Goal: Information Seeking & Learning: Find specific fact

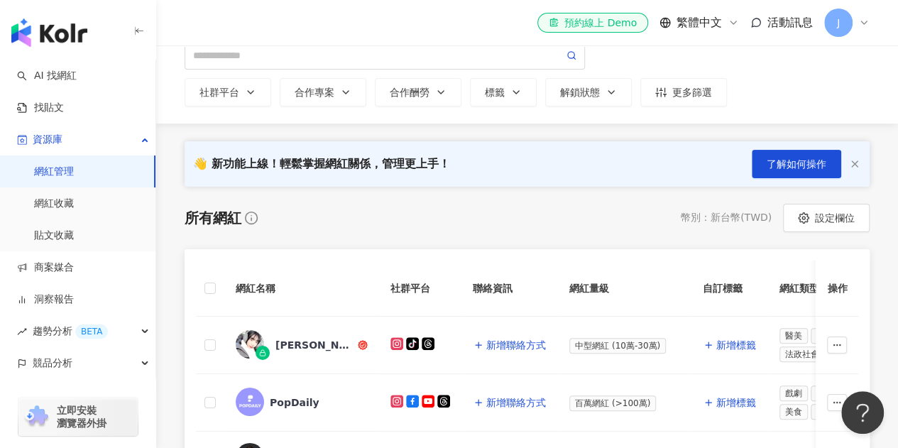
scroll to position [142, 0]
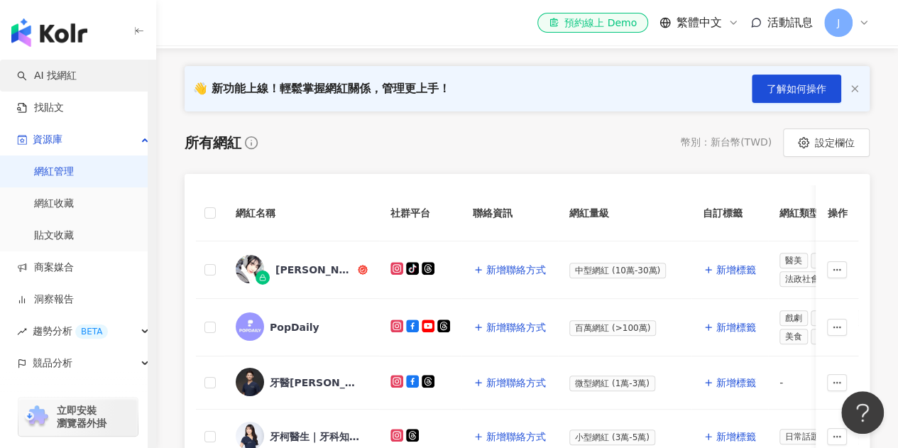
click at [70, 76] on link "AI 找網紅" at bounding box center [47, 76] width 60 height 14
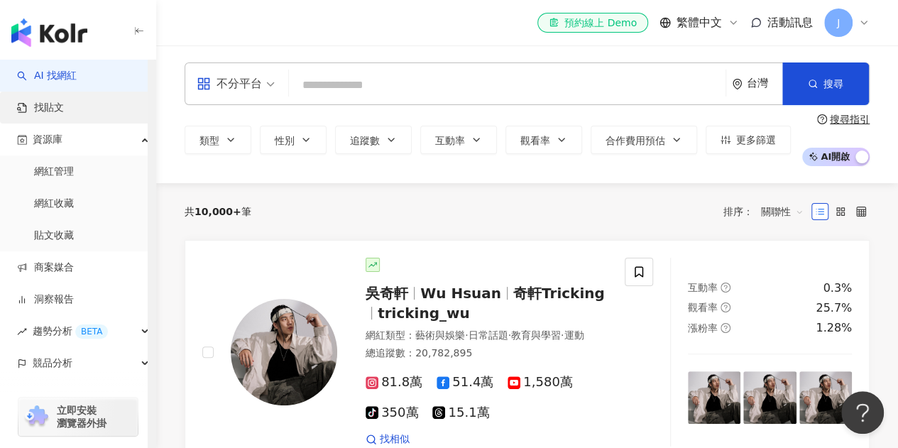
click at [64, 114] on link "找貼文" at bounding box center [40, 108] width 47 height 14
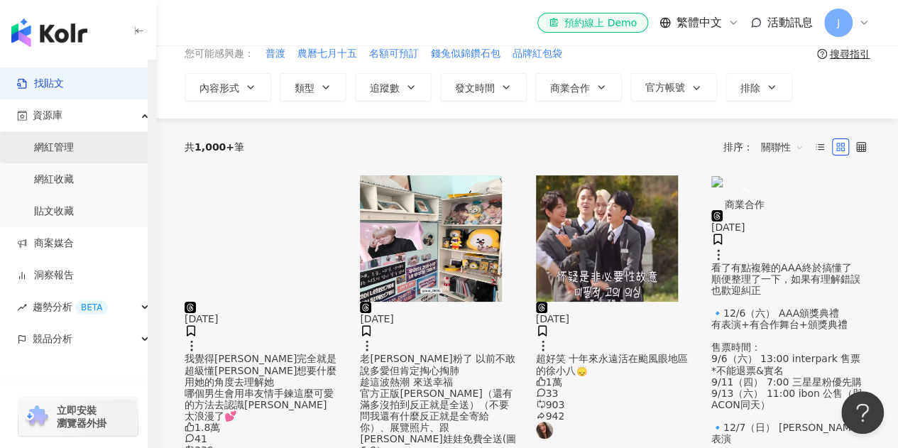
scroll to position [71, 0]
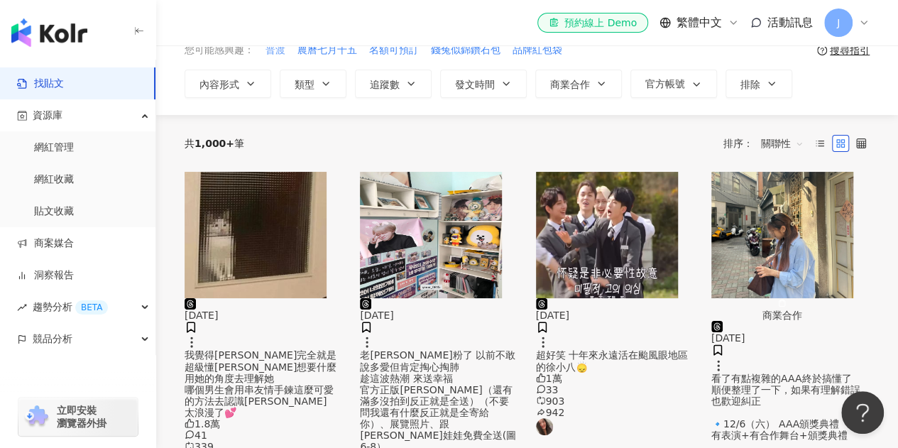
click at [277, 51] on span "普渡" at bounding box center [276, 50] width 20 height 14
type input "**"
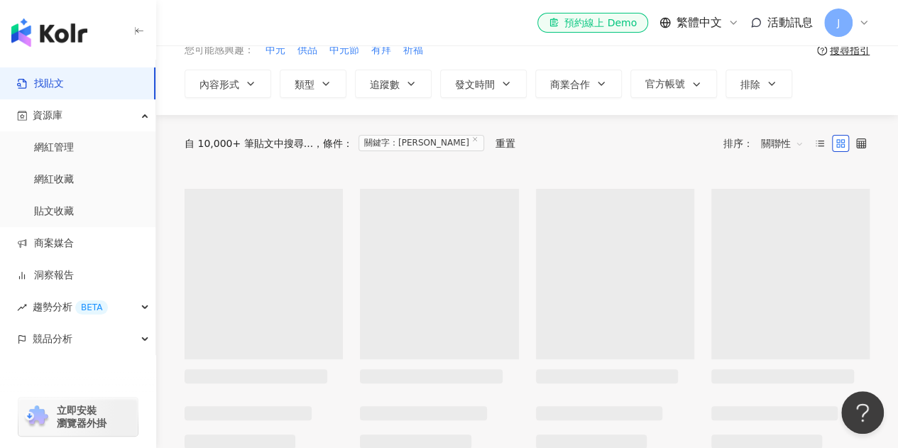
scroll to position [142, 0]
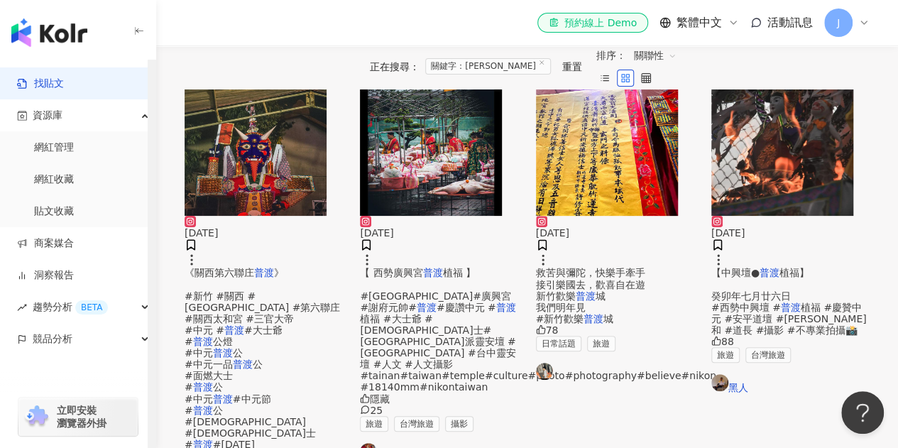
click at [60, 81] on link "找貼文" at bounding box center [40, 84] width 47 height 14
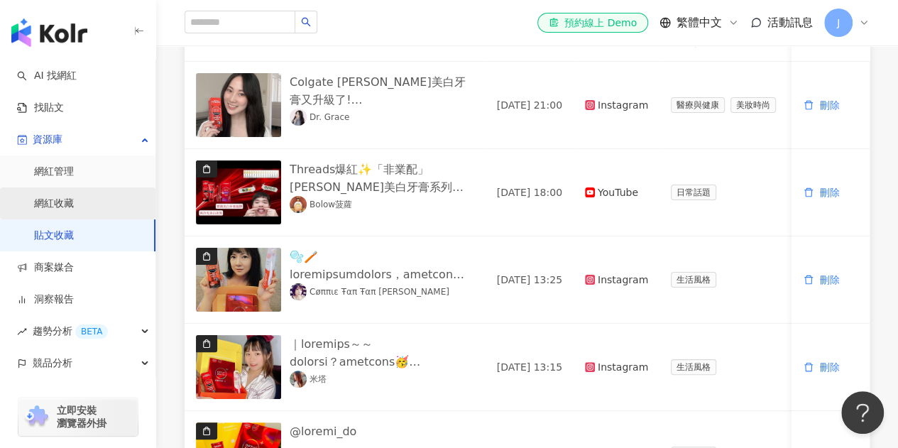
scroll to position [278, 0]
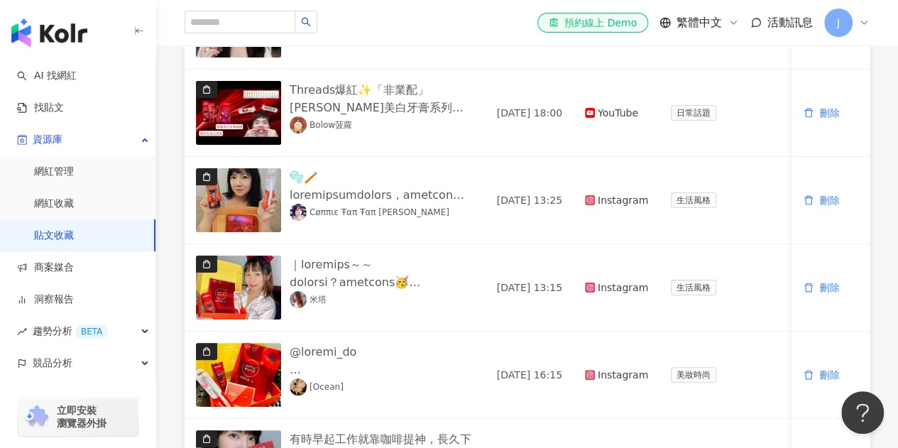
click at [515, 16] on div "el-icon-cs 預約線上 Demo 繁體中文 活動訊息 J" at bounding box center [527, 22] width 685 height 45
